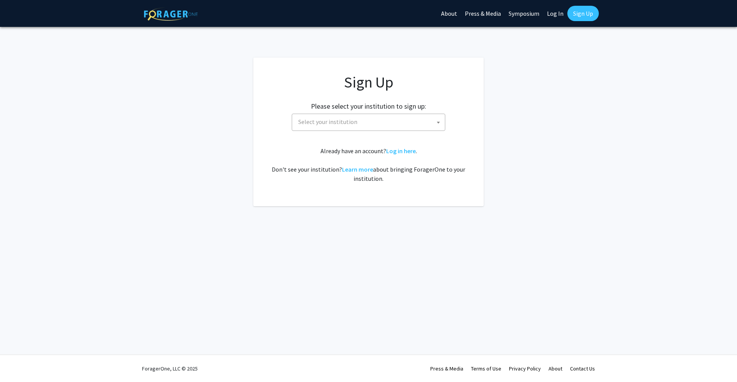
click at [338, 121] on span "Select your institution" at bounding box center [327, 122] width 59 height 8
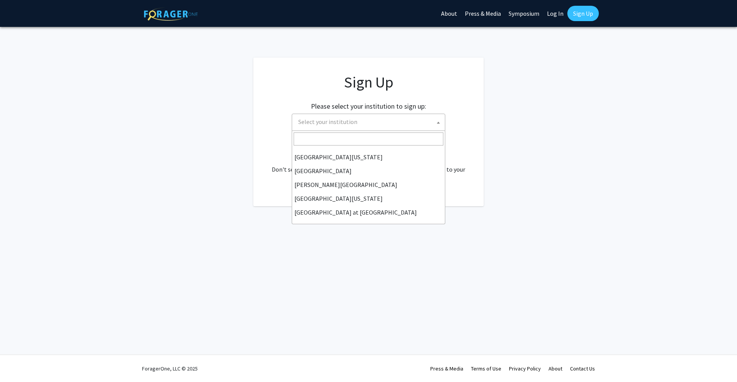
scroll to position [236, 0]
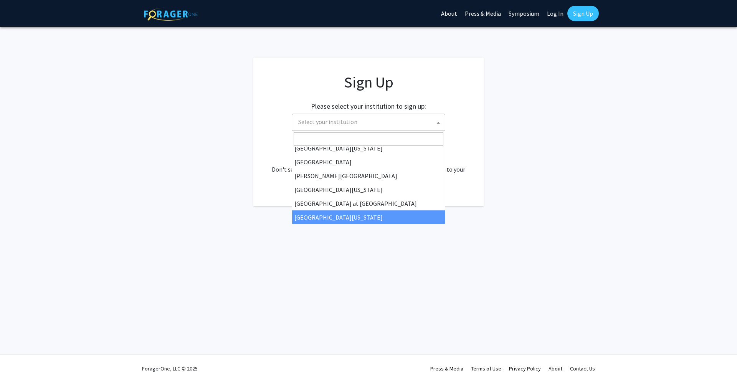
select select "13"
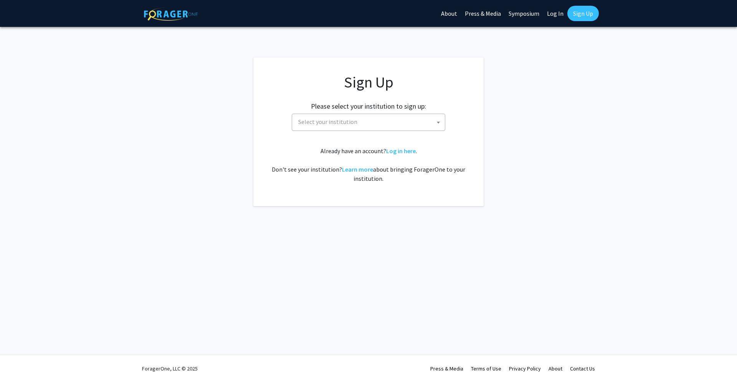
click at [438, 122] on b at bounding box center [438, 123] width 3 height 2
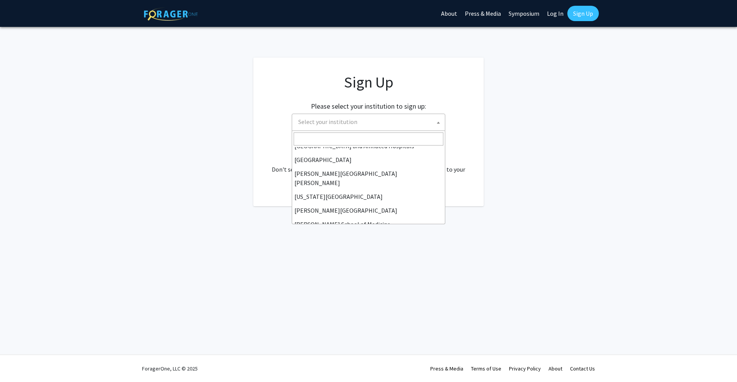
scroll to position [119, 0]
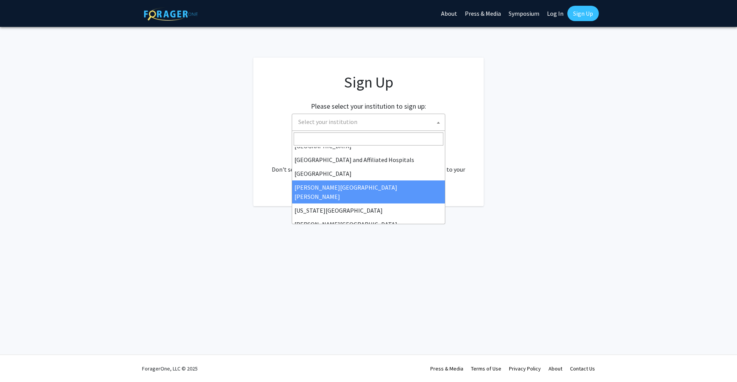
select select "1"
